Goal: Information Seeking & Learning: Find specific fact

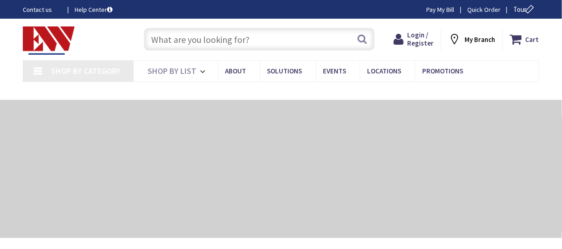
type input "[GEOGRAPHIC_DATA], [GEOGRAPHIC_DATA]"
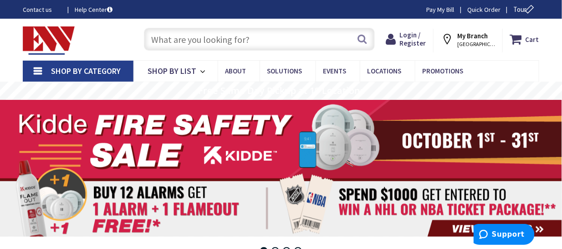
click at [219, 41] on input "text" at bounding box center [259, 39] width 231 height 23
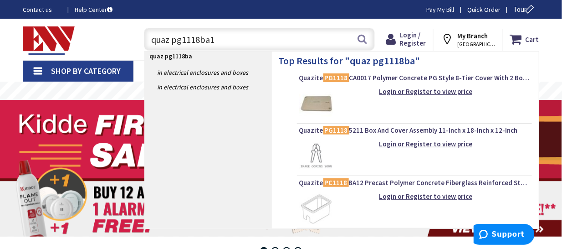
type input "quaz pg1118ba18"
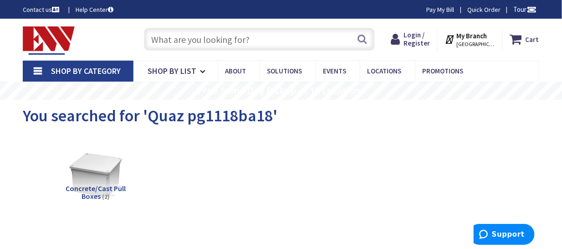
click at [204, 33] on input "text" at bounding box center [259, 39] width 231 height 23
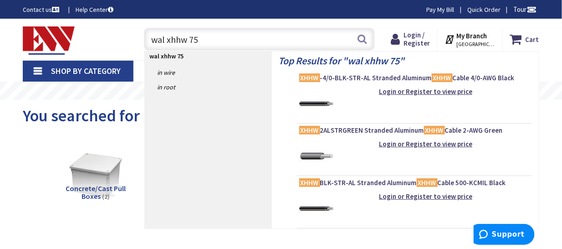
type input "wal xhhw 750"
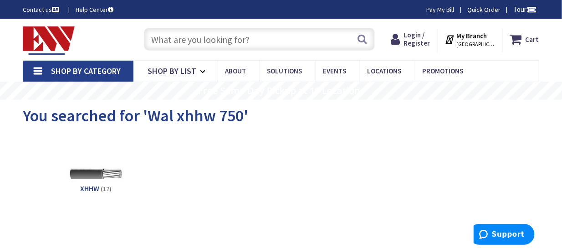
drag, startPoint x: 199, startPoint y: 41, endPoint x: 192, endPoint y: 39, distance: 7.1
click at [199, 41] on input "text" at bounding box center [259, 39] width 231 height 23
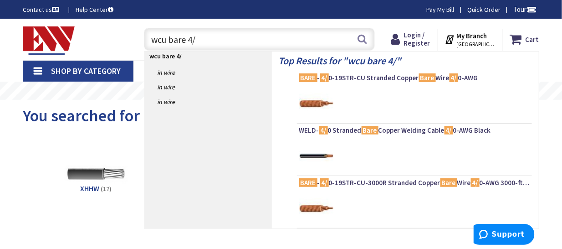
type input "wcu bare 4/0"
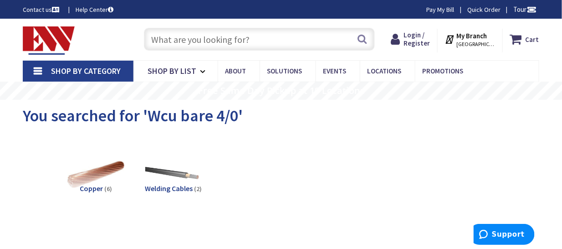
click at [178, 40] on input "text" at bounding box center [259, 39] width 231 height 23
type input "c"
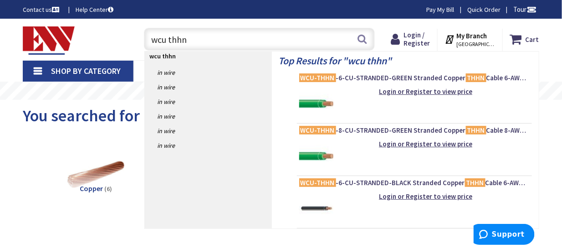
type input "wcu thhn 8"
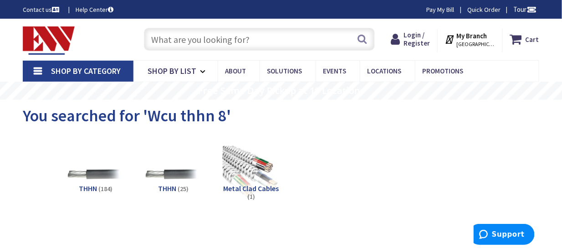
click at [215, 41] on input "text" at bounding box center [259, 39] width 231 height 23
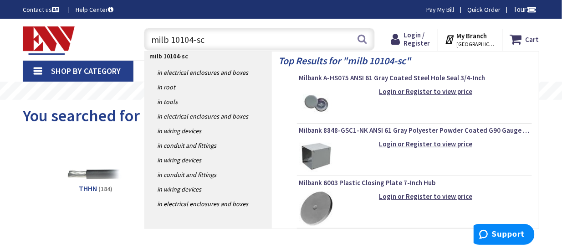
type input "milb 10104-sc1"
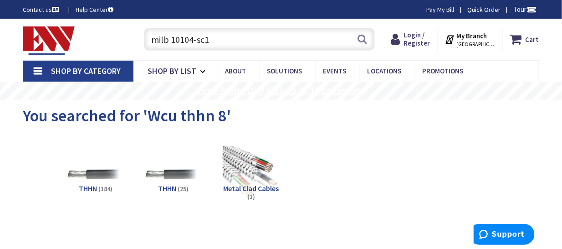
scroll to position [70, 0]
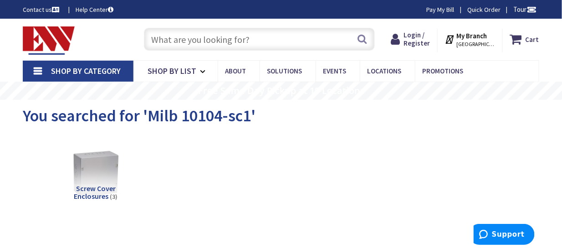
click at [283, 22] on div "Skip to Content Toggle Nav Search Cart My Cart Close" at bounding box center [281, 39] width 562 height 41
click at [268, 47] on input "text" at bounding box center [259, 39] width 231 height 23
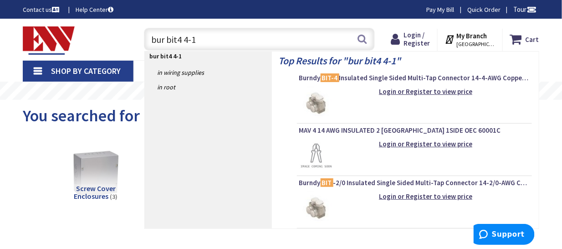
type input "bur bit4 4-14"
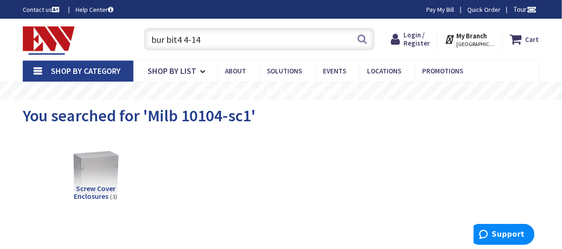
scroll to position [31, 0]
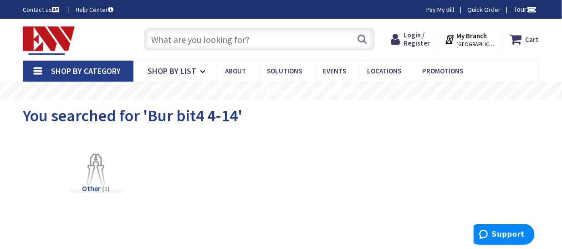
click at [263, 42] on input "text" at bounding box center [259, 39] width 231 height 23
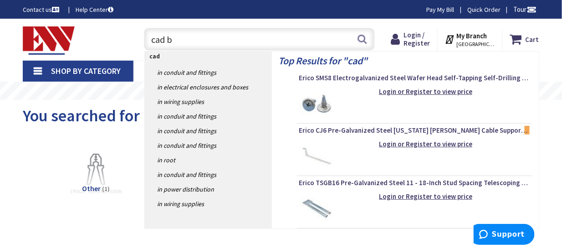
type input "cad bc"
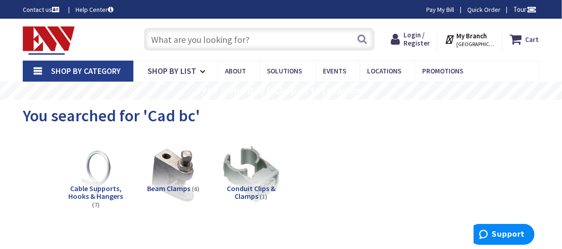
click at [179, 45] on input "text" at bounding box center [259, 39] width 231 height 23
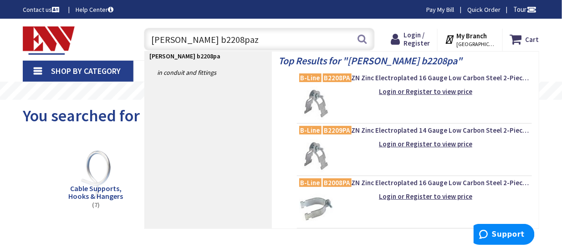
type input "bline b2208pazn"
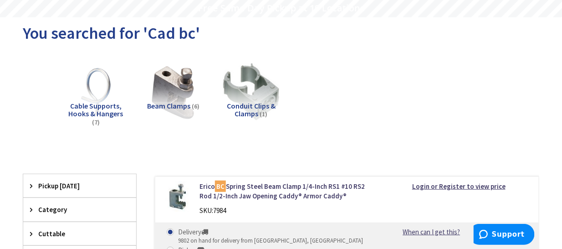
scroll to position [182, 0]
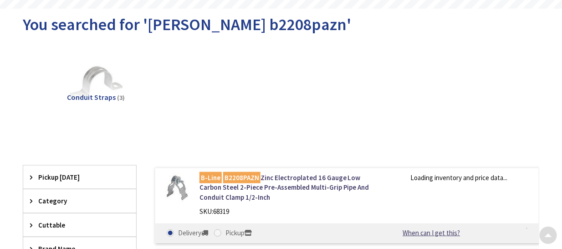
scroll to position [91, 0]
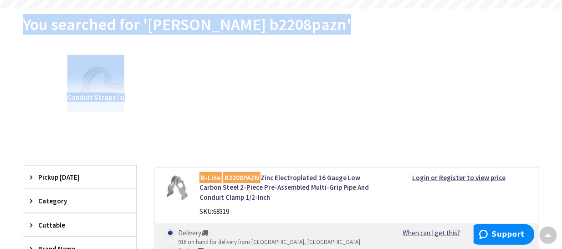
drag, startPoint x: -120, startPoint y: 121, endPoint x: -135, endPoint y: 121, distance: 14.6
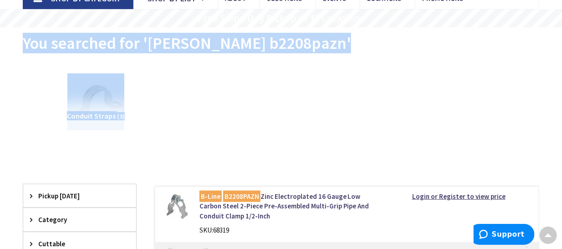
scroll to position [0, 0]
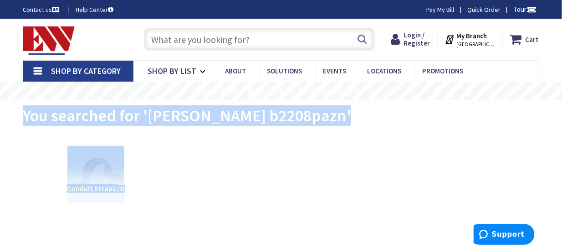
click at [214, 40] on input "text" at bounding box center [259, 39] width 231 height 23
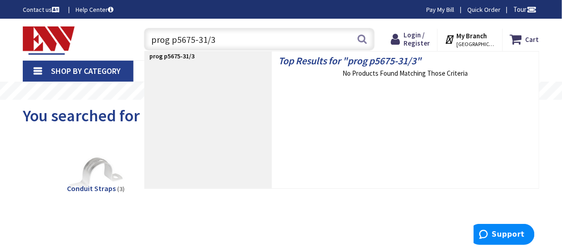
type input "prog p5675-31/30"
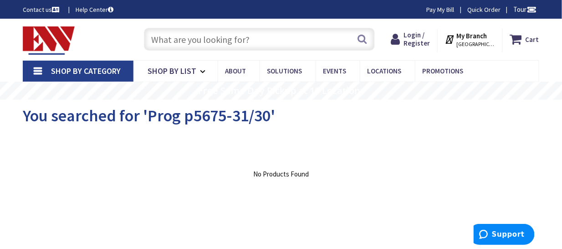
click at [269, 38] on input "text" at bounding box center [259, 39] width 231 height 23
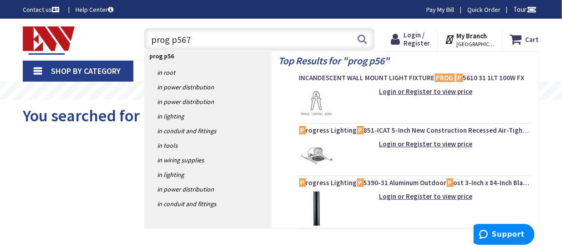
type input "prog p5675"
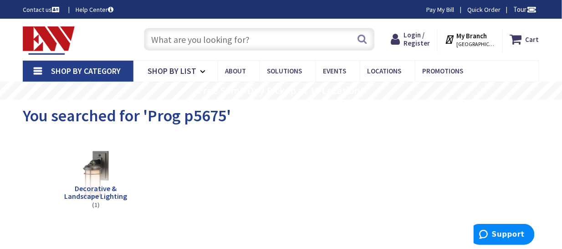
click at [208, 43] on input "text" at bounding box center [259, 39] width 231 height 23
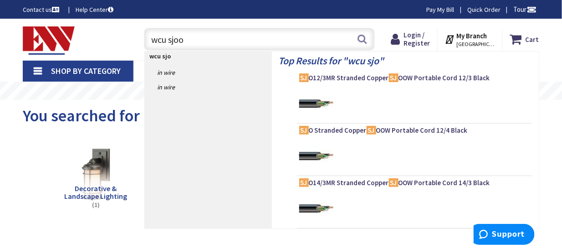
type input "wcu sjoow"
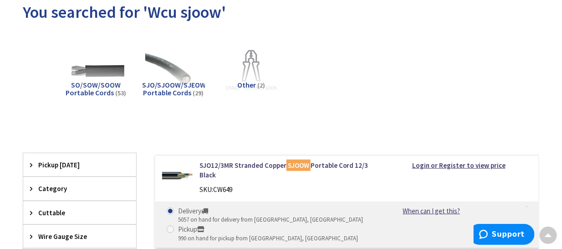
scroll to position [91, 0]
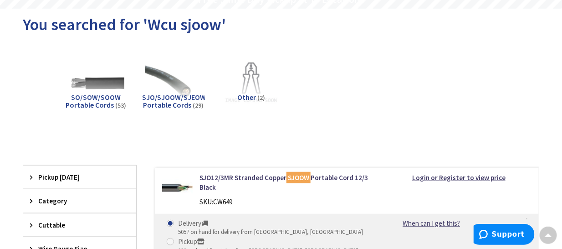
click at [183, 190] on img at bounding box center [177, 188] width 31 height 31
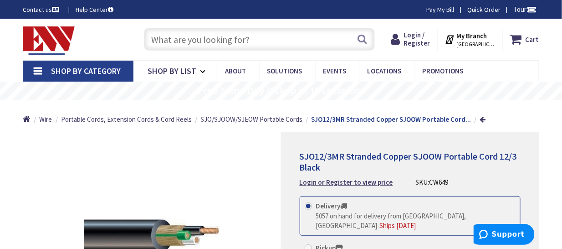
click at [179, 42] on input "text" at bounding box center [259, 39] width 231 height 23
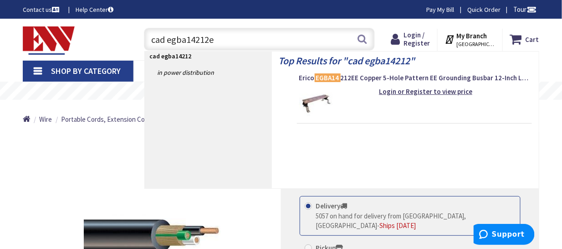
type input "cad egba14212ee"
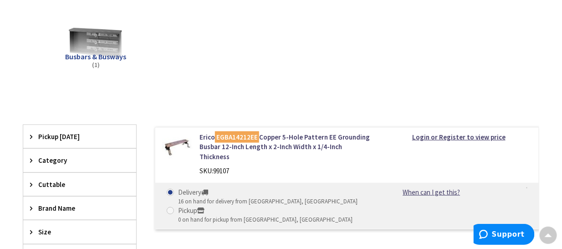
scroll to position [182, 0]
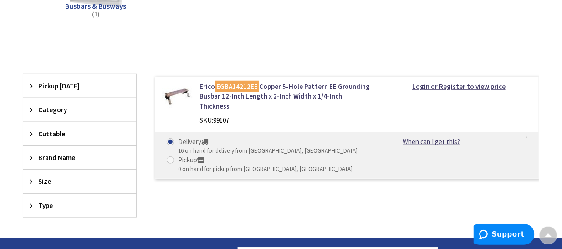
click at [174, 89] on img at bounding box center [177, 97] width 31 height 31
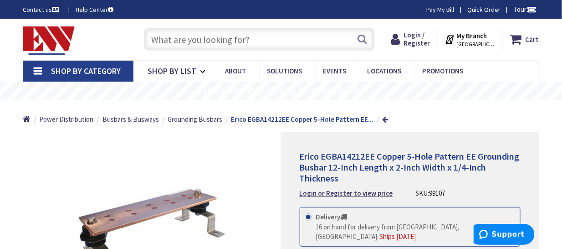
click at [195, 36] on input "text" at bounding box center [259, 39] width 231 height 23
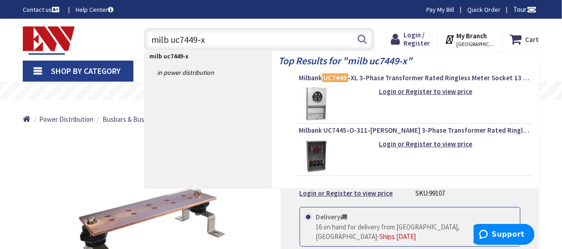
type input "milb uc7449-xl"
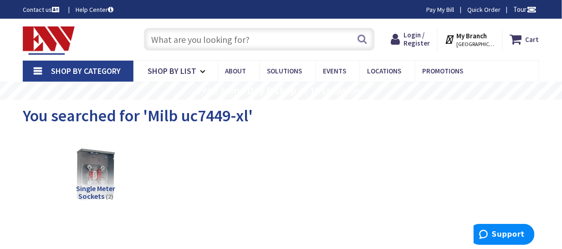
click at [189, 41] on input "text" at bounding box center [259, 39] width 231 height 23
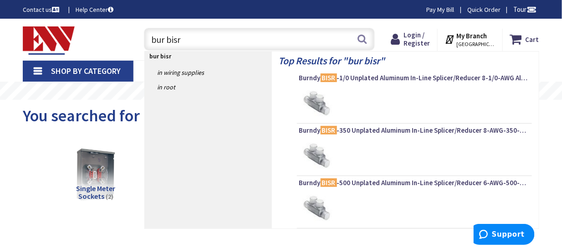
type input "bur bisr2"
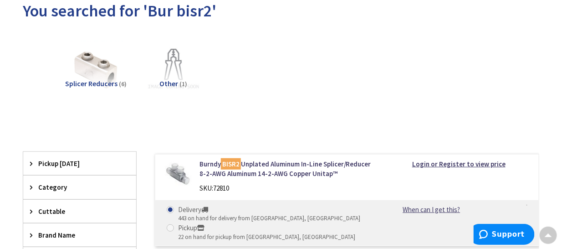
scroll to position [91, 0]
